Goal: Entertainment & Leisure: Consume media (video, audio)

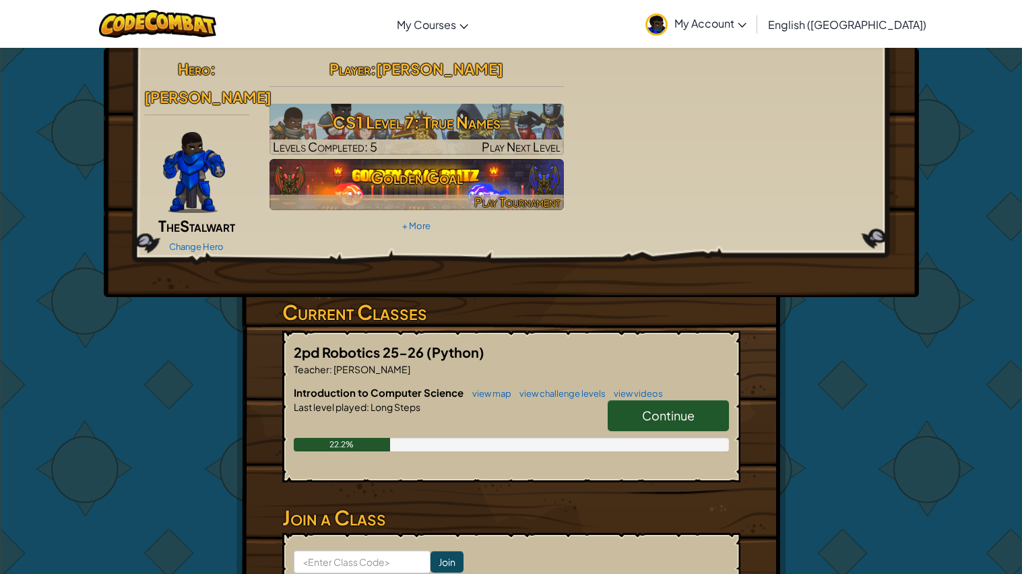
click at [347, 182] on h3 "Golden Goal" at bounding box center [416, 177] width 294 height 30
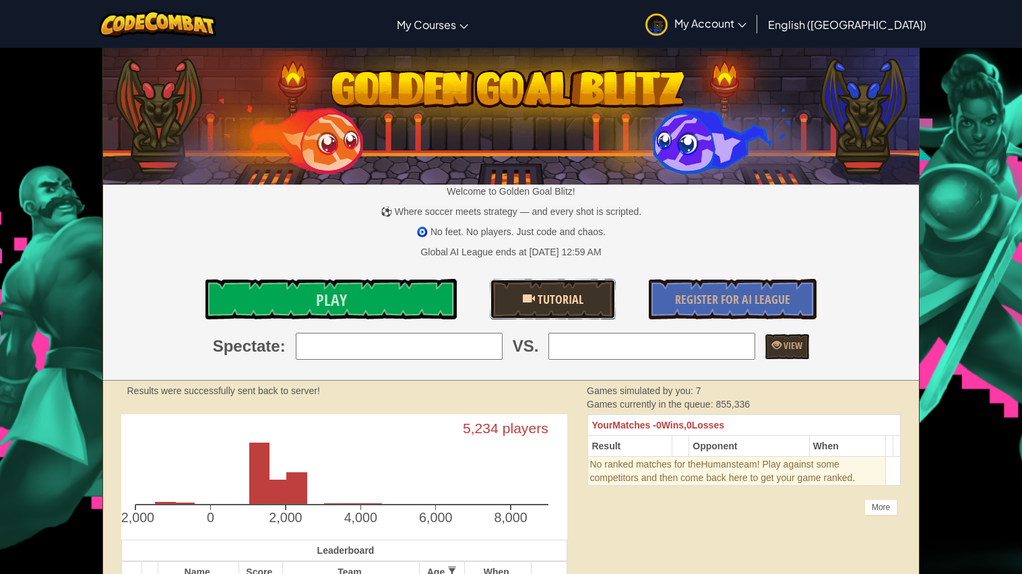
click at [575, 289] on link "Tutorial" at bounding box center [552, 299] width 125 height 40
click at [574, 289] on link "Tutorial" at bounding box center [552, 299] width 125 height 40
